Goal: Task Accomplishment & Management: Manage account settings

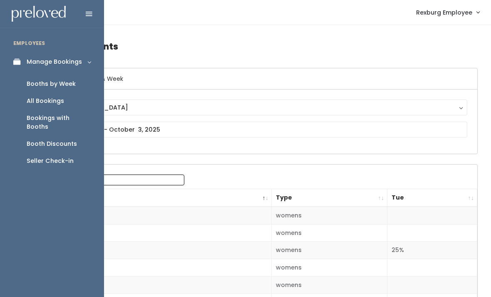
click at [73, 84] on div "Booths by Week" at bounding box center [51, 84] width 49 height 9
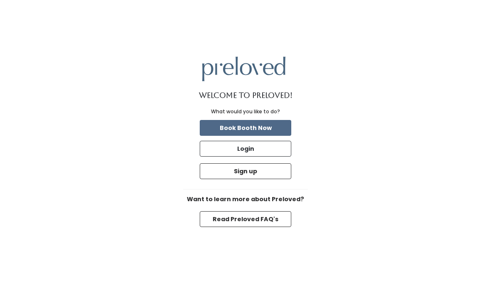
click at [261, 157] on button "Login" at bounding box center [246, 149] width 92 height 16
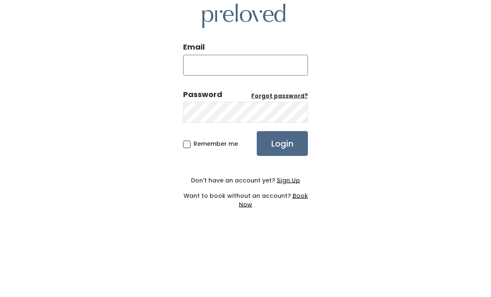
type input "rexburg.store@preloved.love"
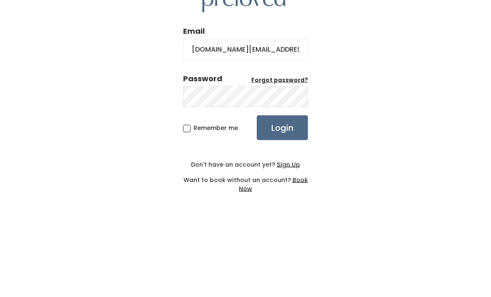
click at [282, 173] on input "Login" at bounding box center [282, 185] width 51 height 25
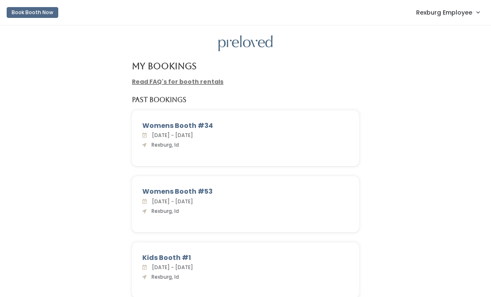
click at [465, 11] on span "Rexburg Employee" at bounding box center [444, 12] width 56 height 9
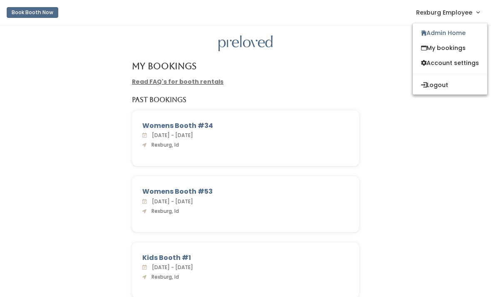
click at [460, 32] on link "Admin Home" at bounding box center [450, 32] width 75 height 15
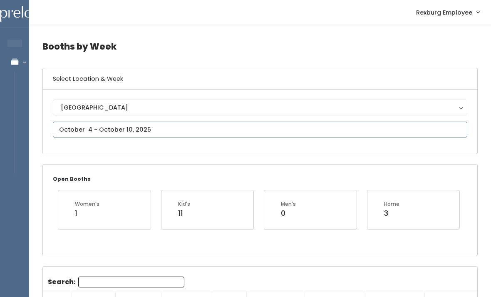
click at [270, 123] on input "text" at bounding box center [260, 130] width 415 height 16
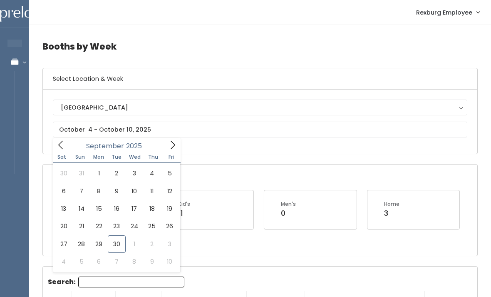
click at [367, 169] on div "Open Booths Women's 1 Kid's 11 Men's 0 Home 3" at bounding box center [260, 209] width 435 height 91
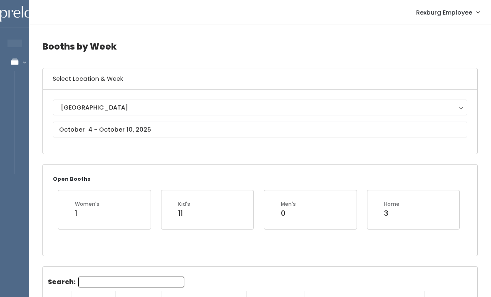
scroll to position [5, 0]
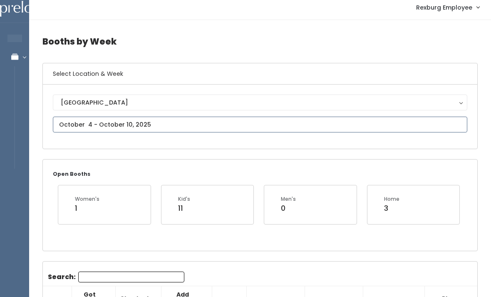
click at [209, 127] on input "text" at bounding box center [260, 125] width 415 height 16
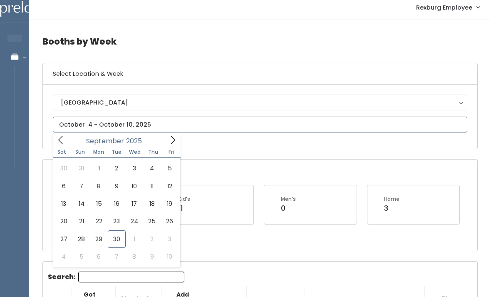
type input "September 27 to October 3"
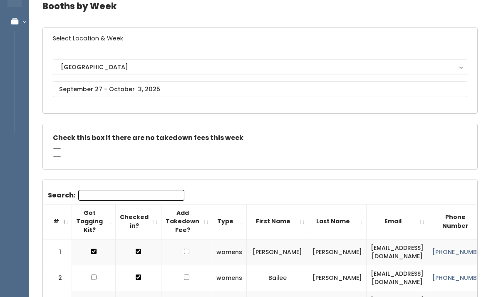
scroll to position [40, 0]
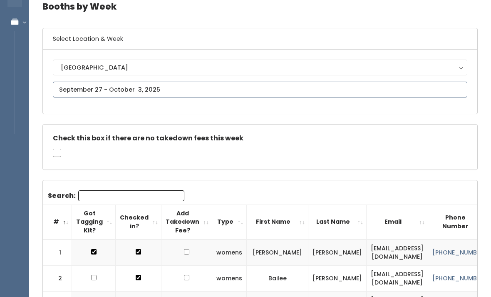
click at [72, 88] on input "text" at bounding box center [260, 90] width 415 height 16
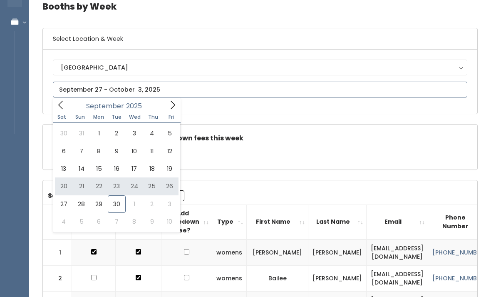
type input "September 20 to September 26"
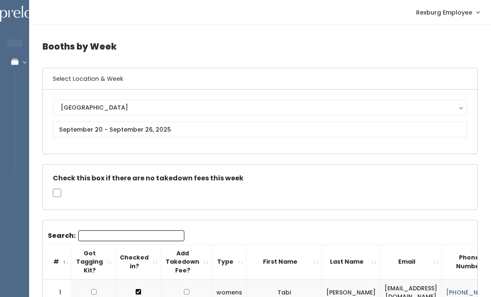
click at [92, 232] on input "Search:" at bounding box center [131, 235] width 106 height 11
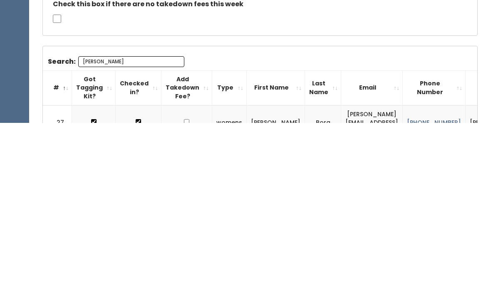
scroll to position [69, 0]
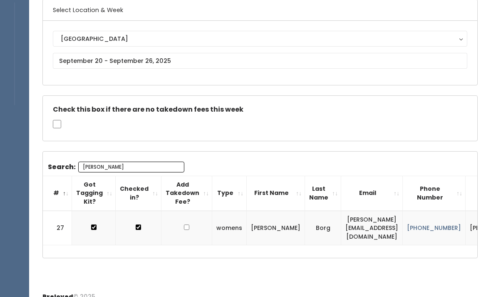
click at [131, 256] on div "Booths by Week Select Location & Week Rexburg Rexburg Check this box if there a…" at bounding box center [260, 120] width 462 height 329
click at [160, 270] on div "Booths by Week Select Location & Week Rexburg Rexburg Check this box if there a…" at bounding box center [260, 120] width 462 height 329
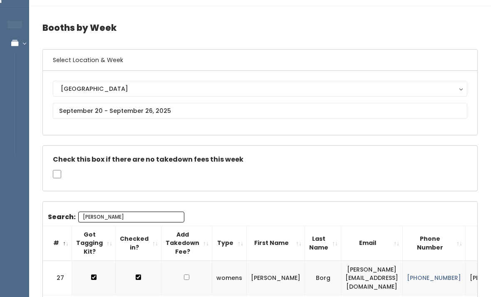
scroll to position [0, 0]
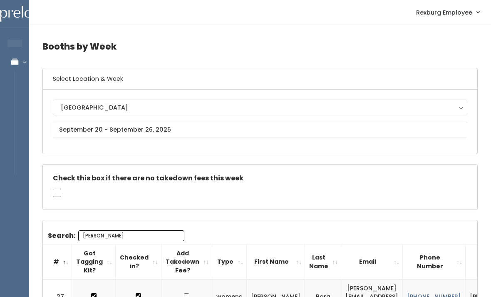
click at [114, 236] on input "Alice" at bounding box center [131, 235] width 106 height 11
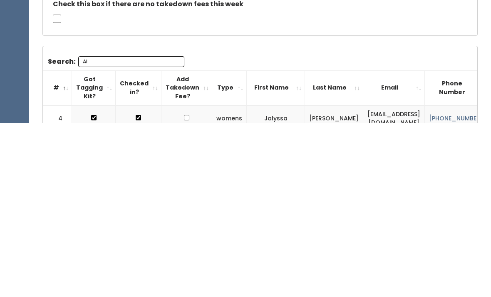
type input "A"
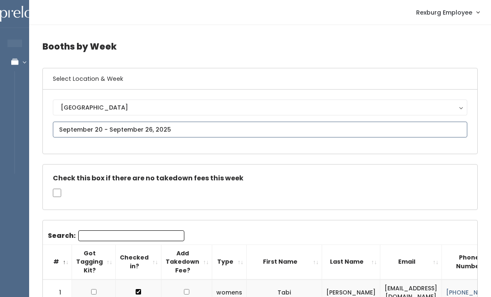
click at [78, 129] on input "text" at bounding box center [260, 130] width 415 height 16
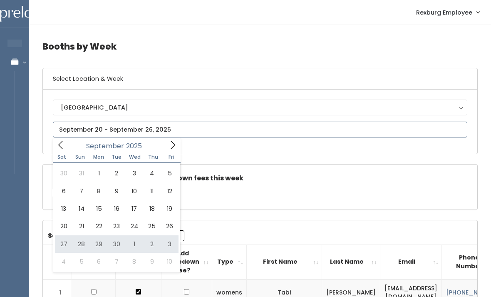
type input "September 27 to October 3"
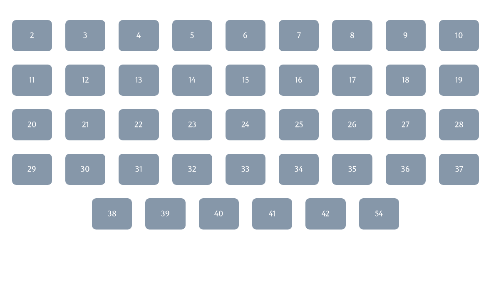
scroll to position [89, 0]
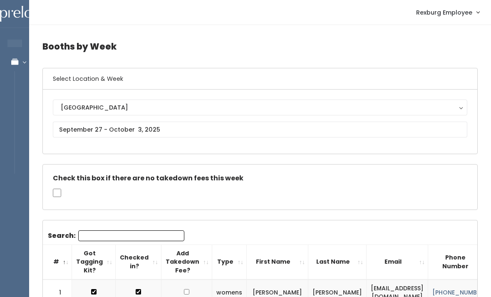
click at [114, 208] on div "Check this box if there are no takedown fees this week" at bounding box center [260, 186] width 435 height 45
click at [104, 237] on input "Search:" at bounding box center [131, 235] width 106 height 11
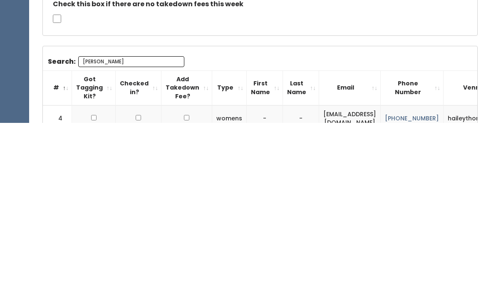
type input "Hailey"
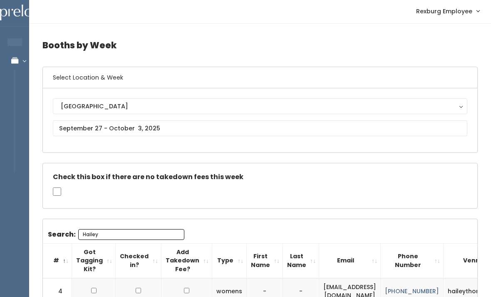
scroll to position [3, 0]
